Goal: Information Seeking & Learning: Learn about a topic

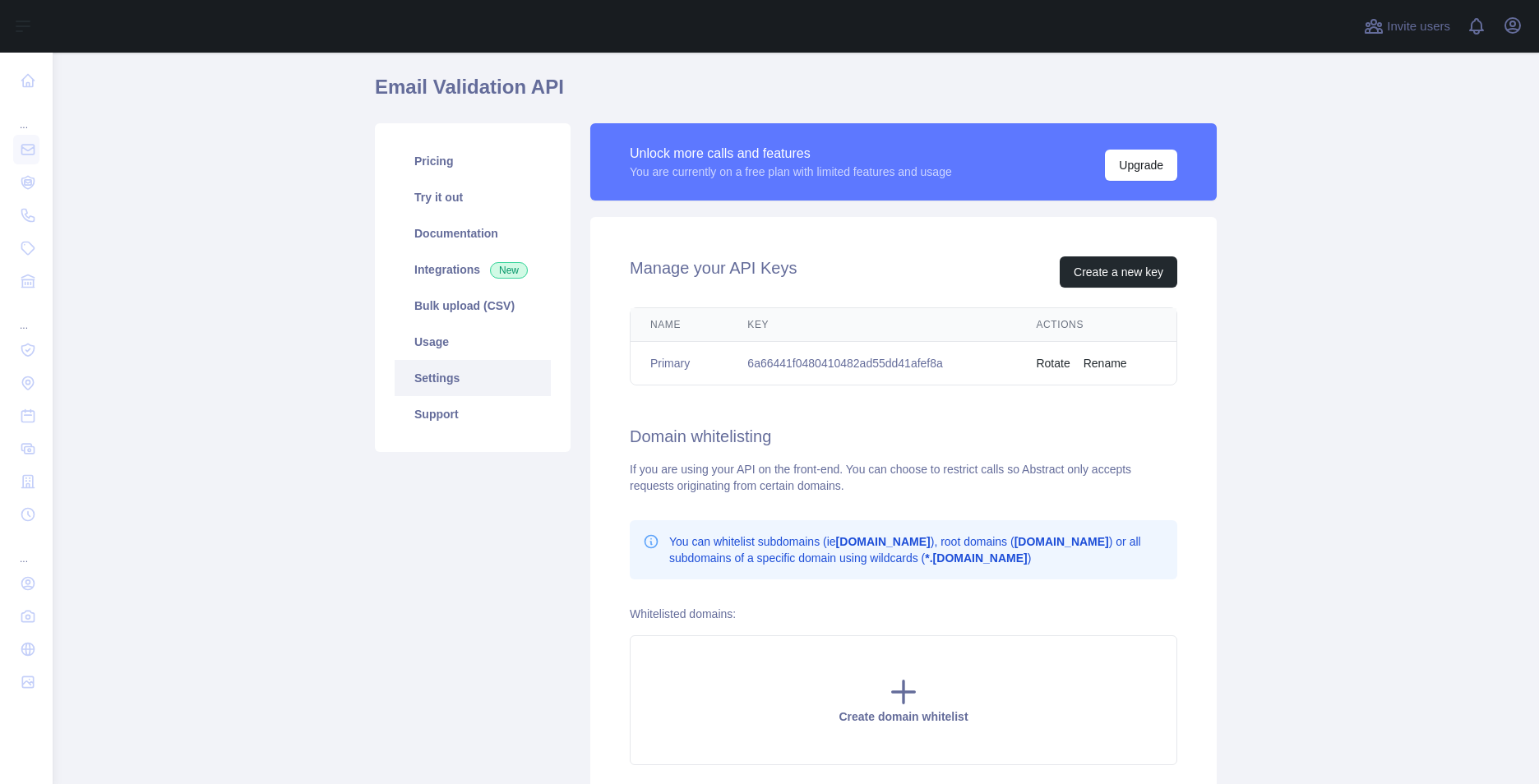
scroll to position [193, 0]
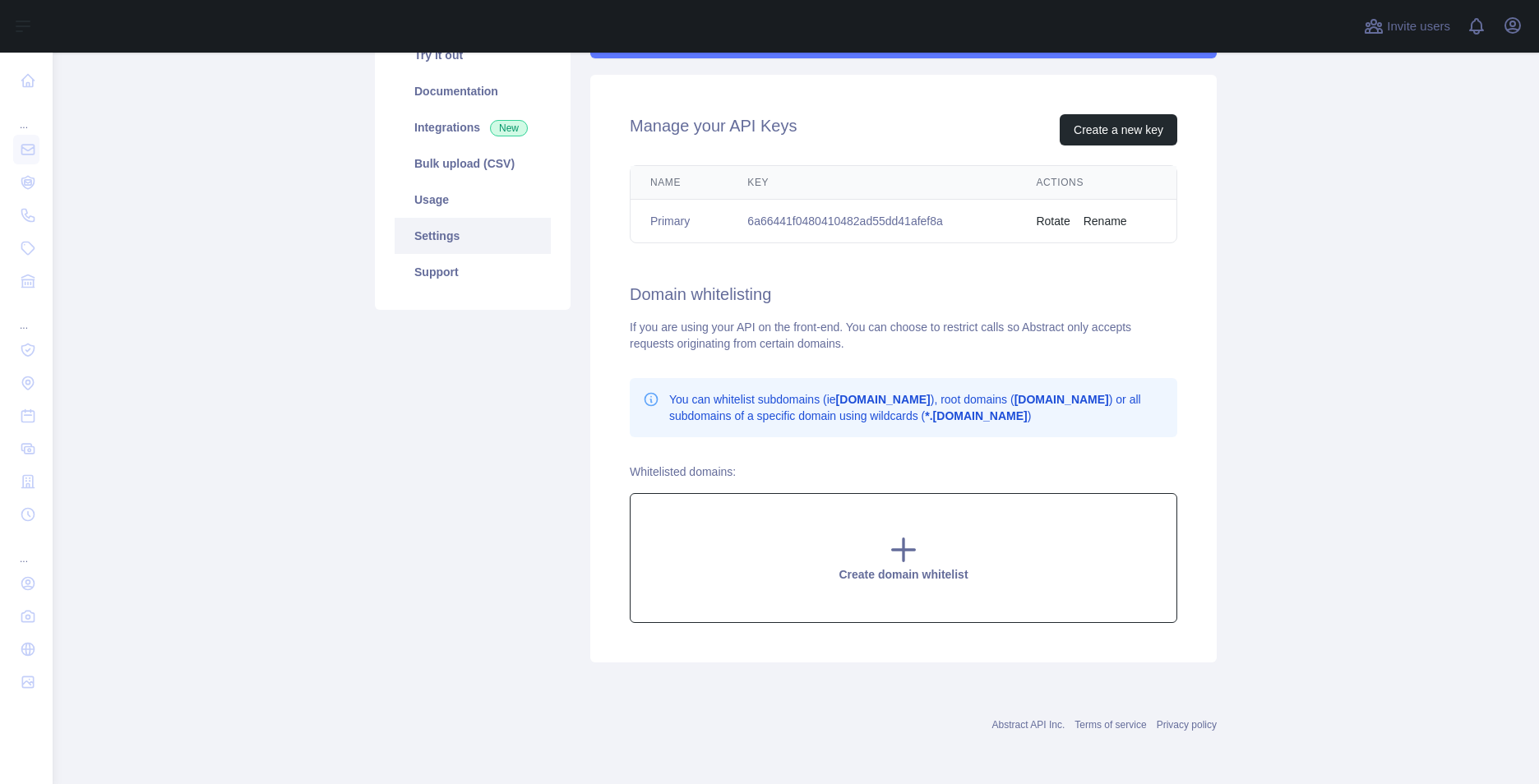
click at [882, 568] on span "Create domain whitelist" at bounding box center [903, 575] width 129 height 13
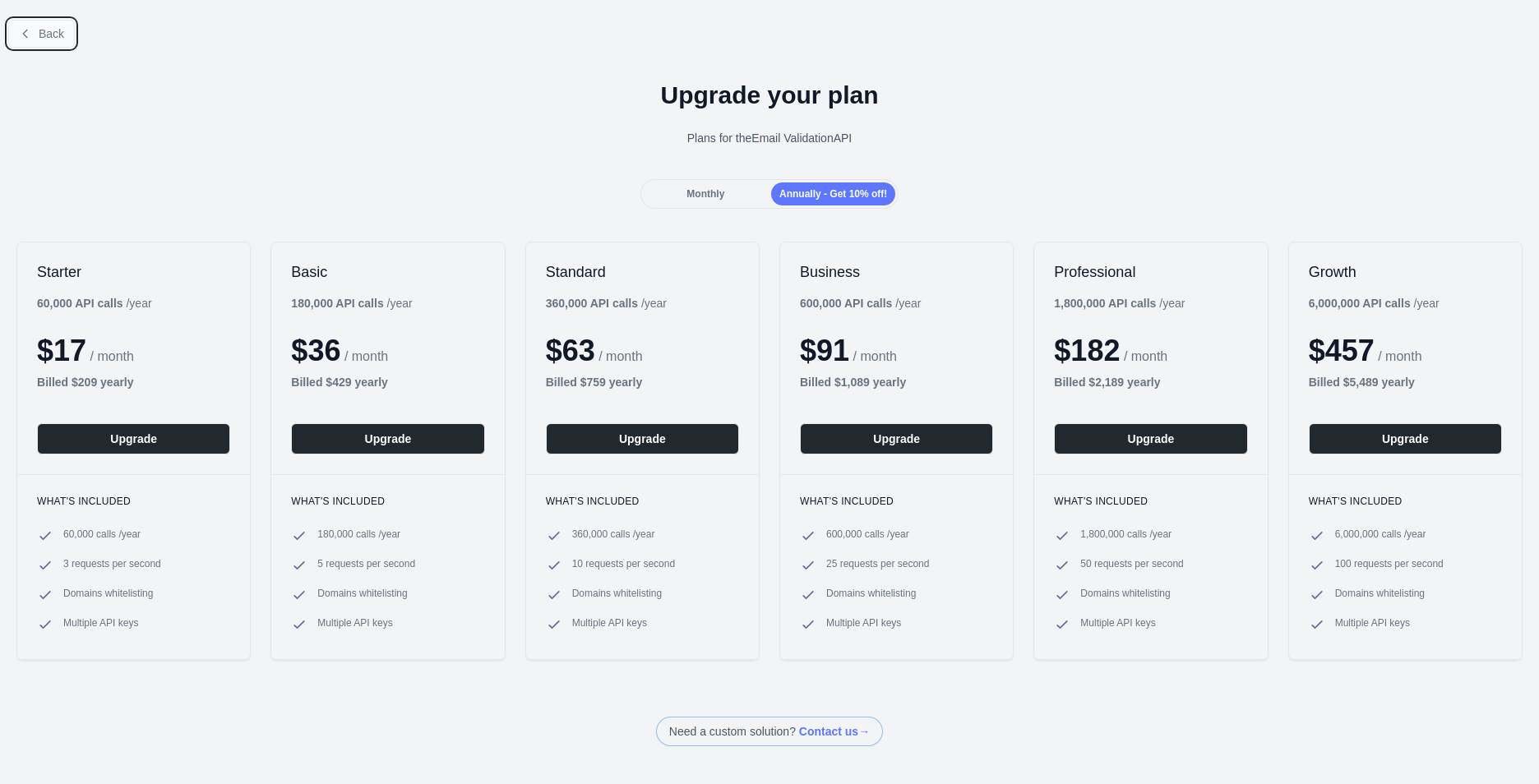
click at [42, 36] on span "Back" at bounding box center [52, 33] width 26 height 13
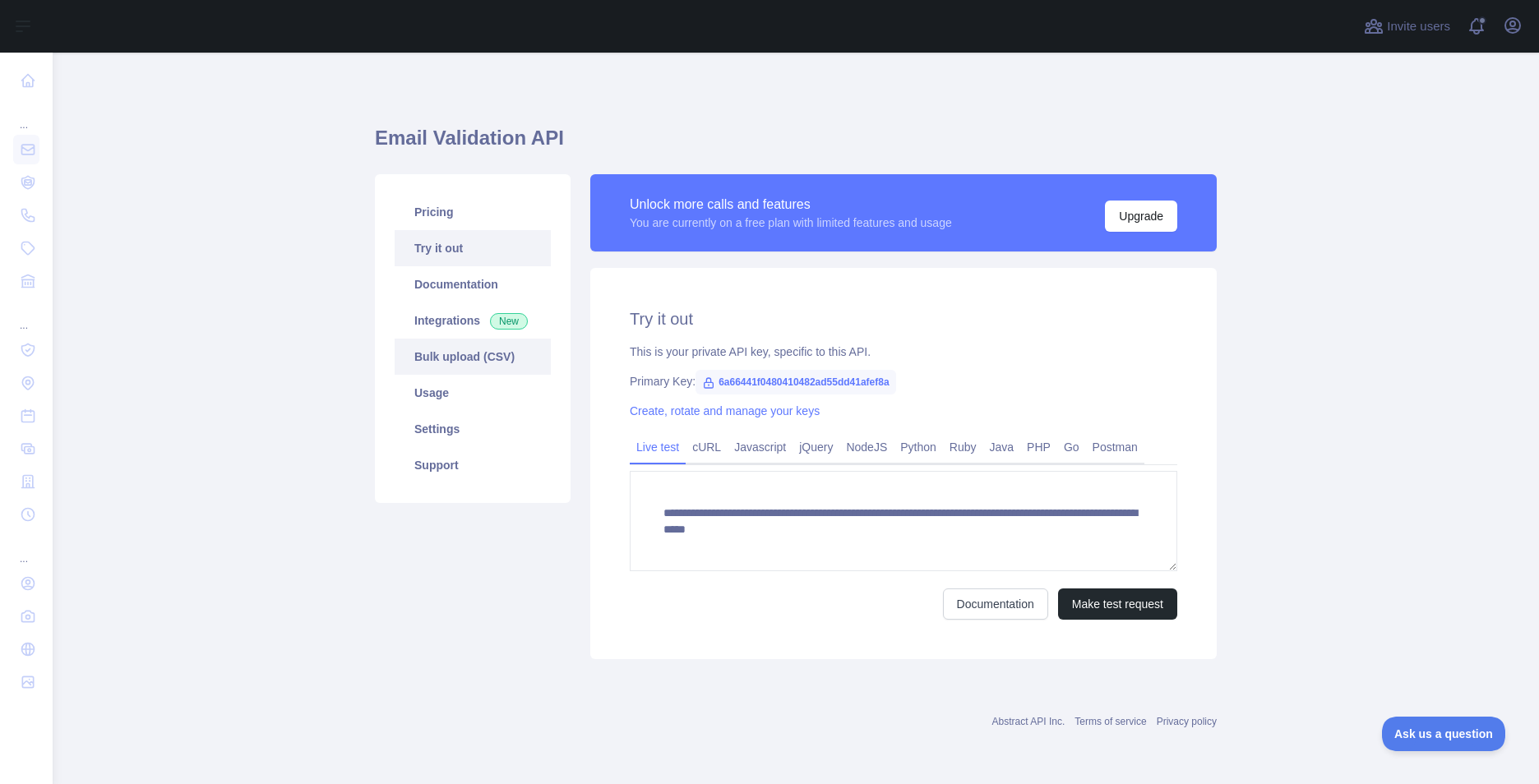
click at [463, 350] on link "Bulk upload (CSV)" at bounding box center [472, 356] width 156 height 36
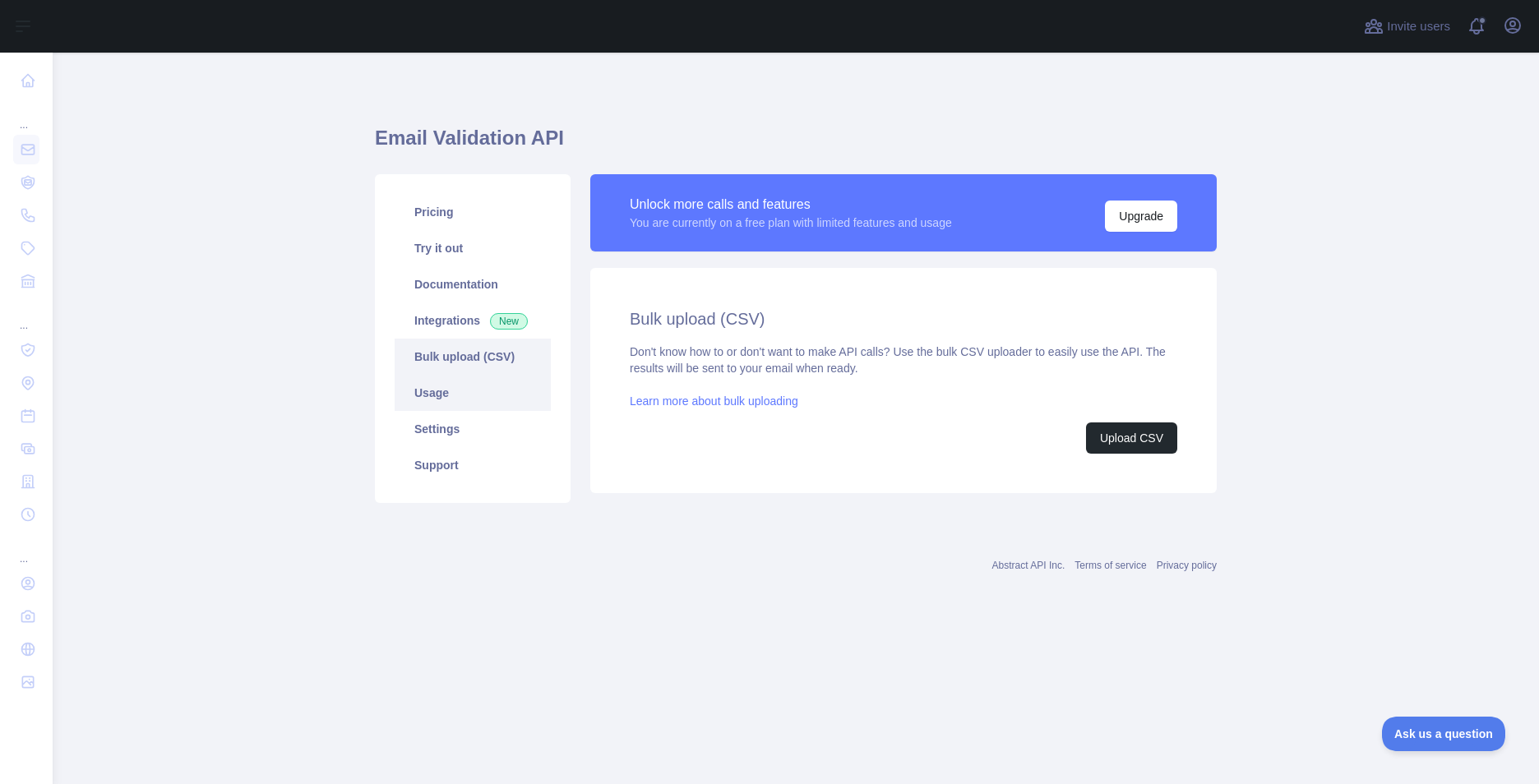
click at [471, 391] on link "Usage" at bounding box center [472, 392] width 156 height 36
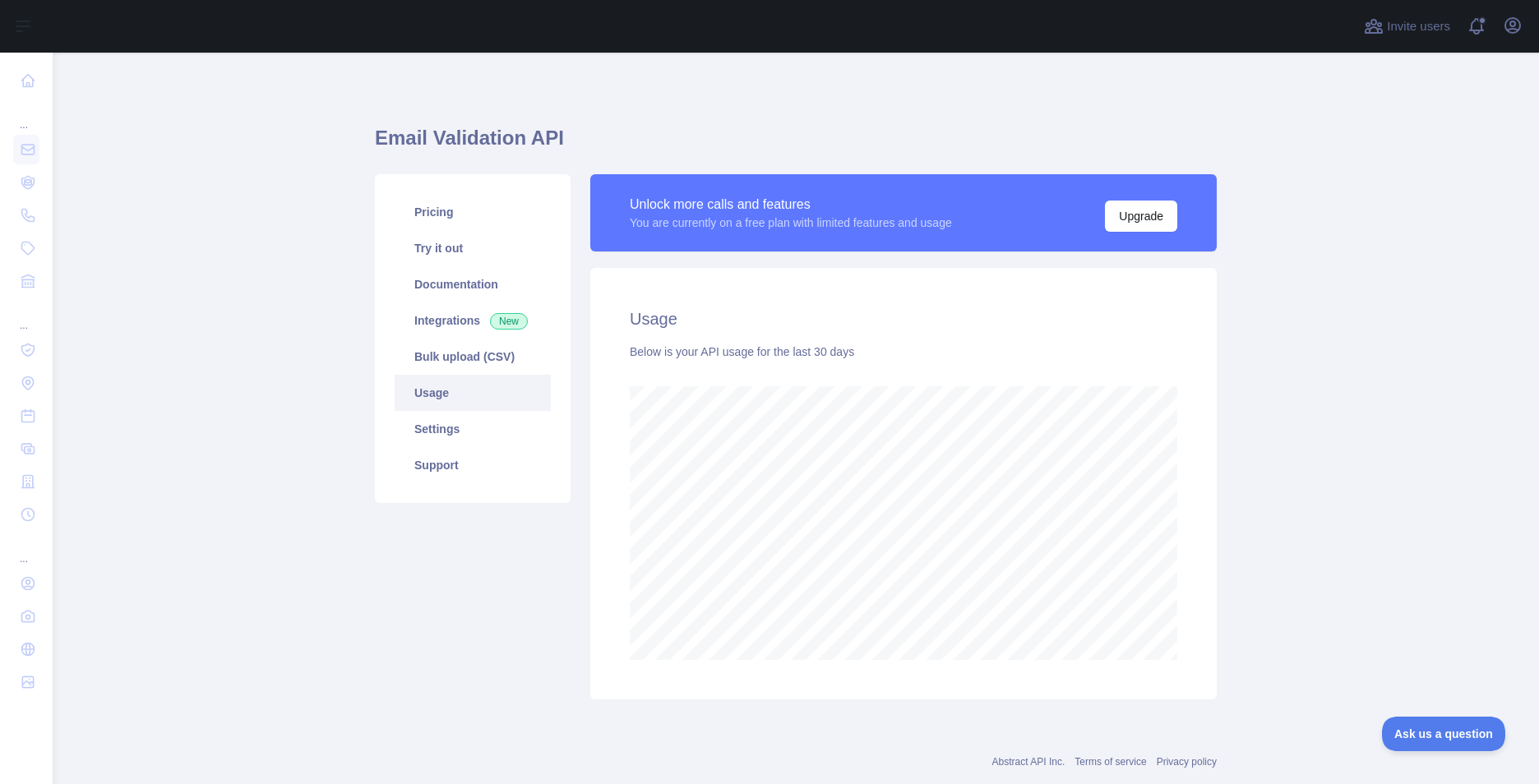
scroll to position [731, 1473]
click at [465, 428] on link "Settings" at bounding box center [472, 428] width 156 height 36
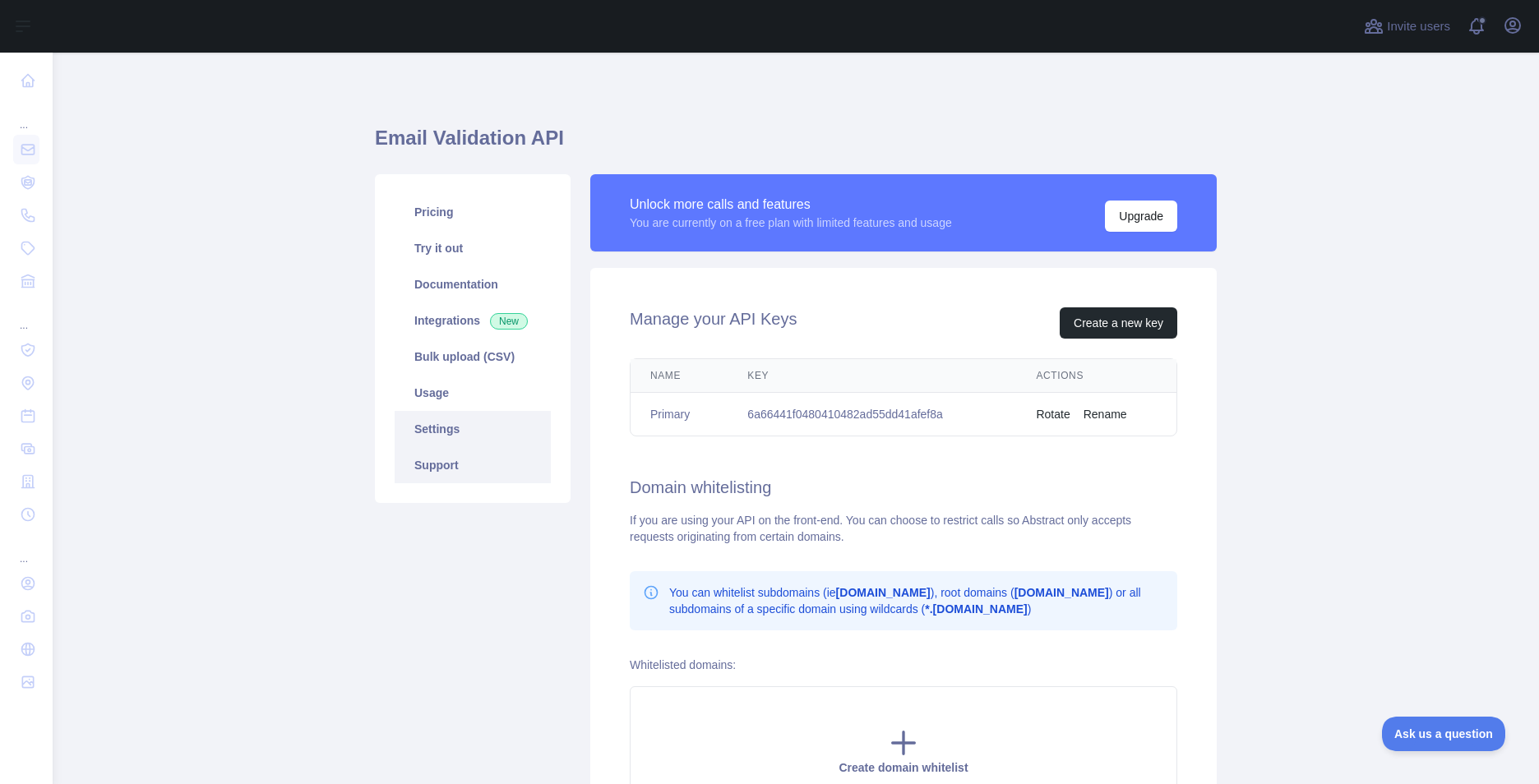
click at [455, 457] on link "Support" at bounding box center [472, 465] width 156 height 36
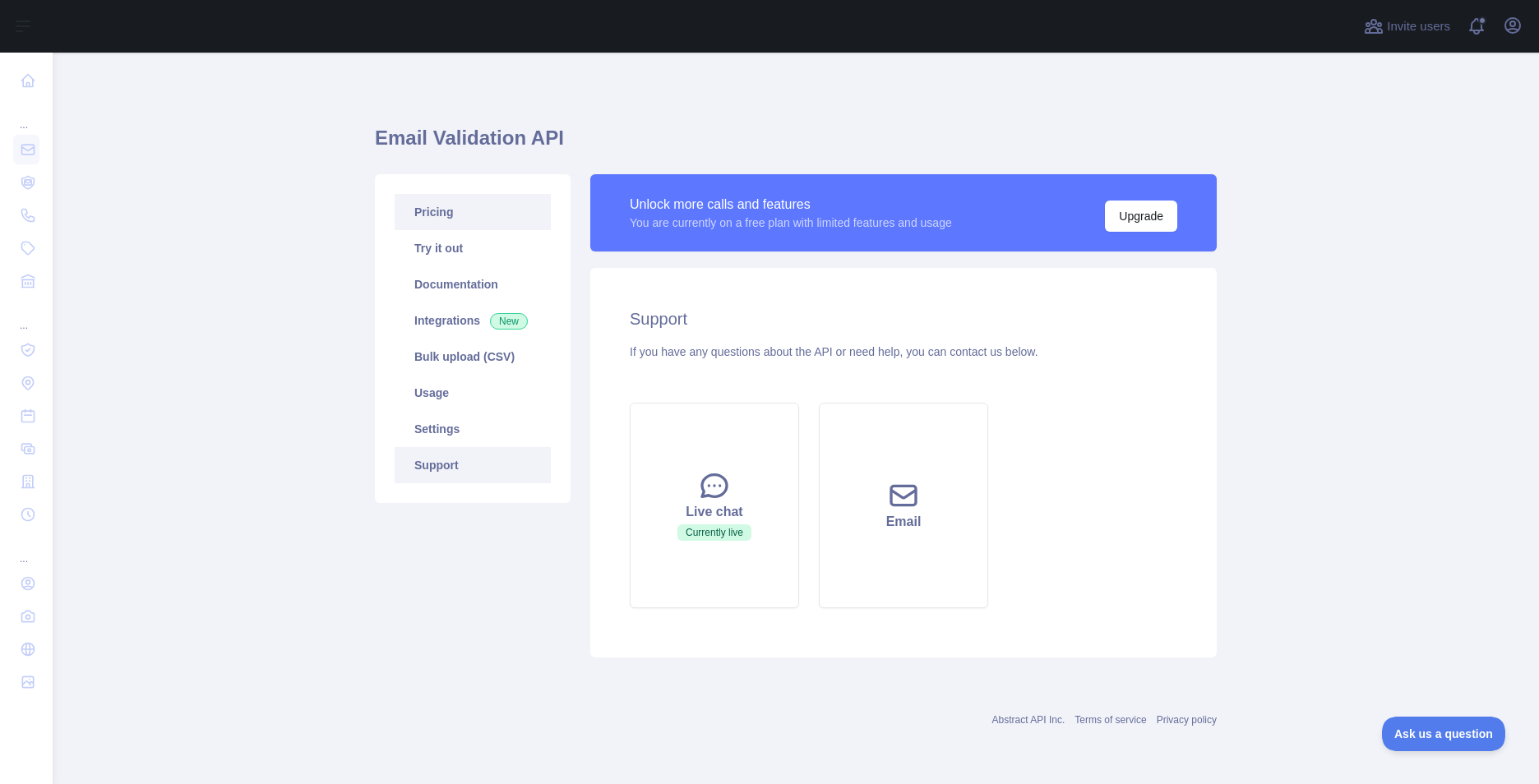
click at [425, 216] on link "Pricing" at bounding box center [472, 211] width 156 height 36
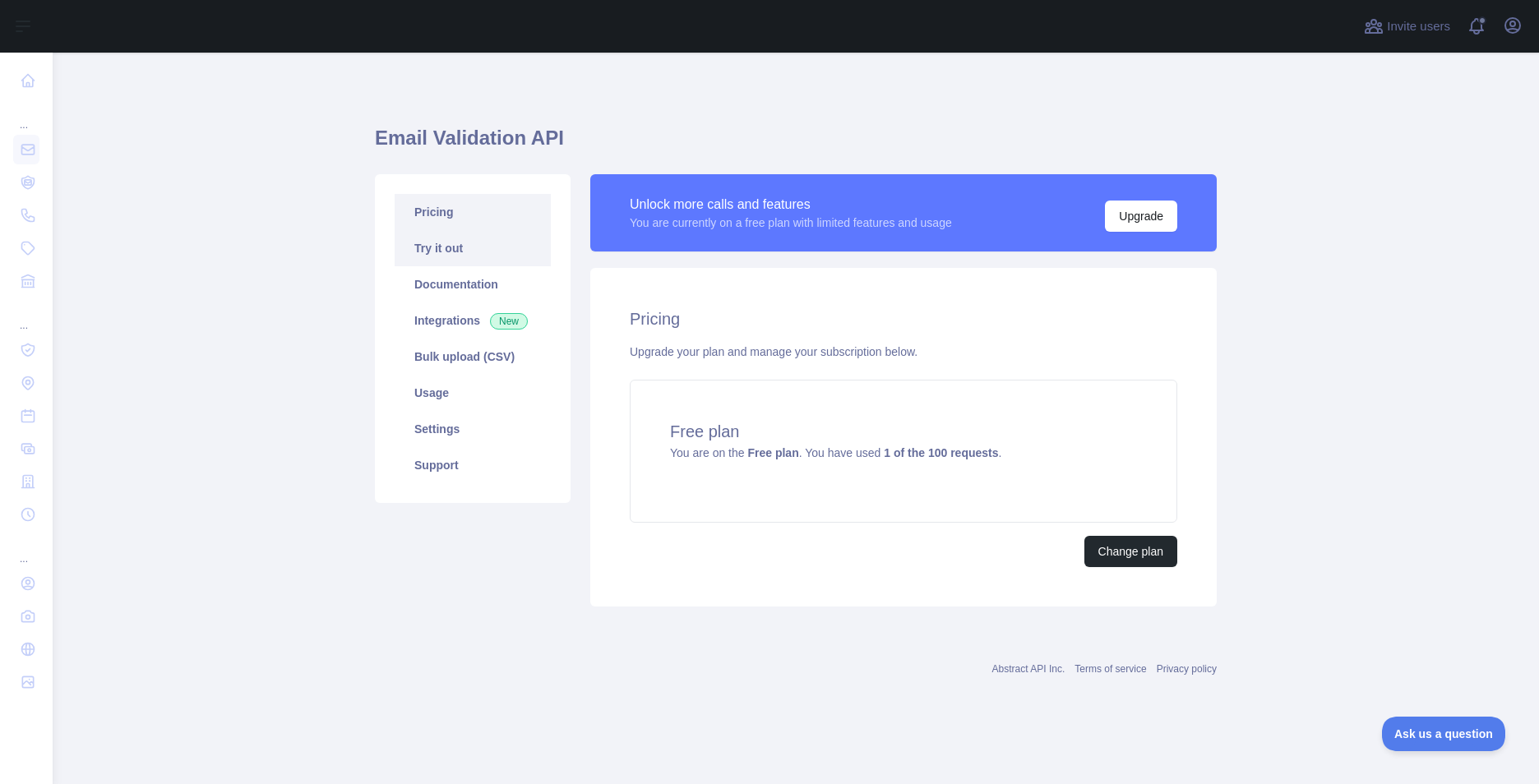
click at [433, 241] on link "Try it out" at bounding box center [472, 247] width 156 height 36
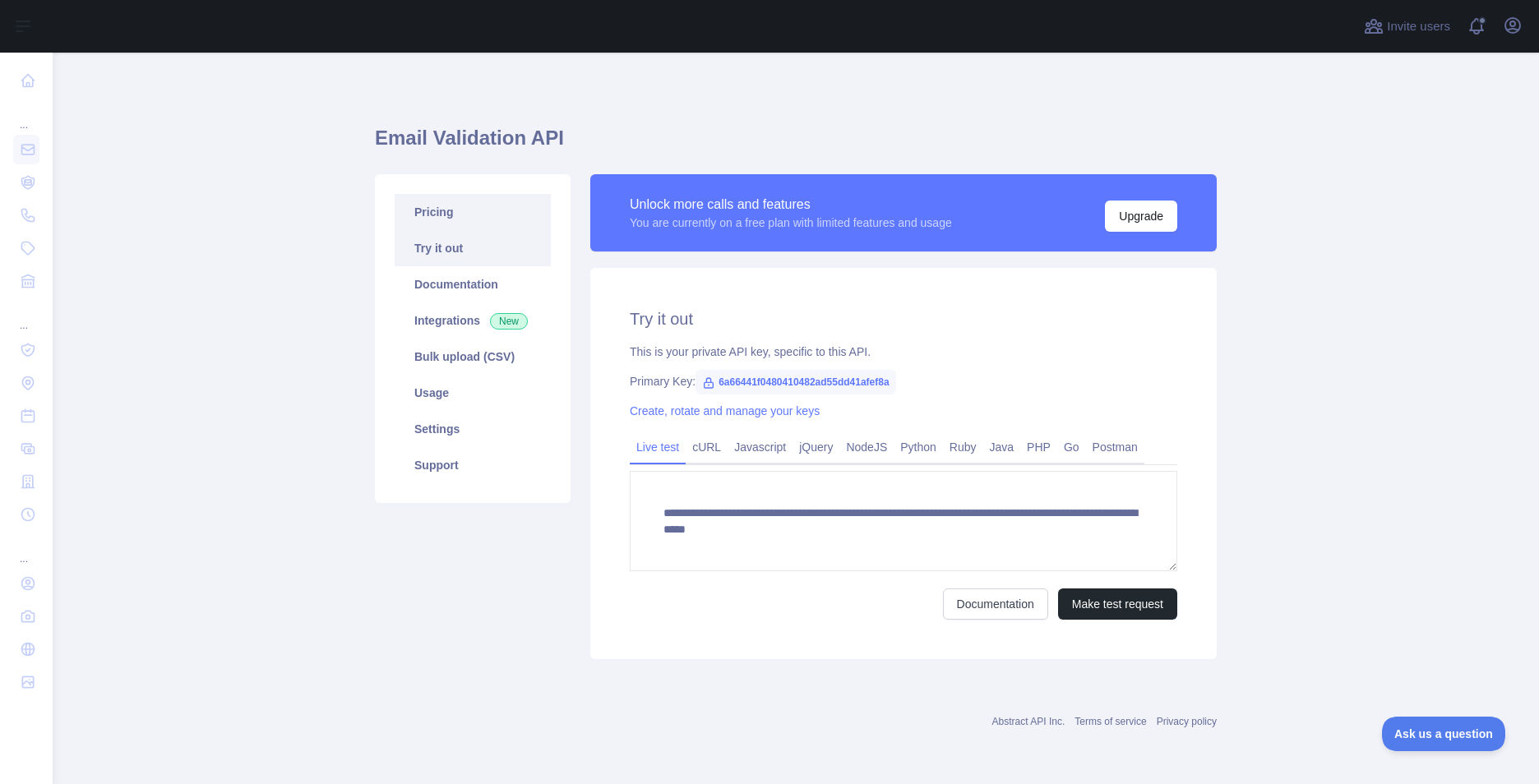
click at [462, 208] on link "Pricing" at bounding box center [472, 211] width 156 height 36
